Goal: Task Accomplishment & Management: Manage account settings

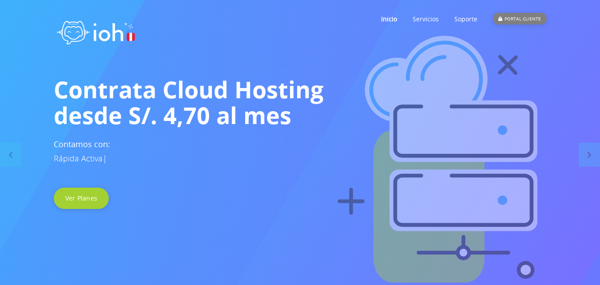
click at [523, 16] on div "PORTAL CLIENTE" at bounding box center [519, 19] width 53 height 12
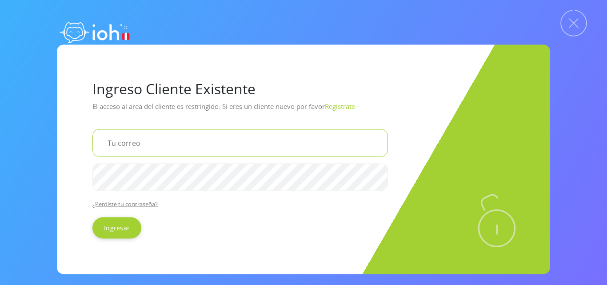
click at [162, 143] on input "email" at bounding box center [239, 143] width 295 height 28
type input "hidraulicafaliamp@gmail.com"
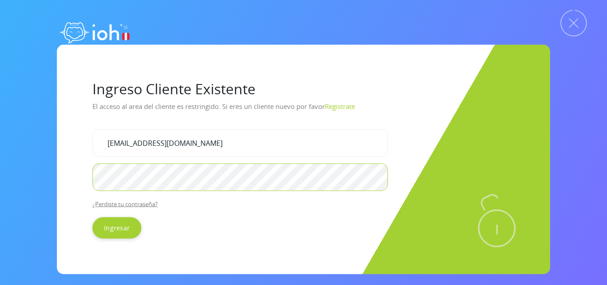
click at [92, 217] on input "Ingresar" at bounding box center [116, 227] width 49 height 21
